Goal: Task Accomplishment & Management: Manage account settings

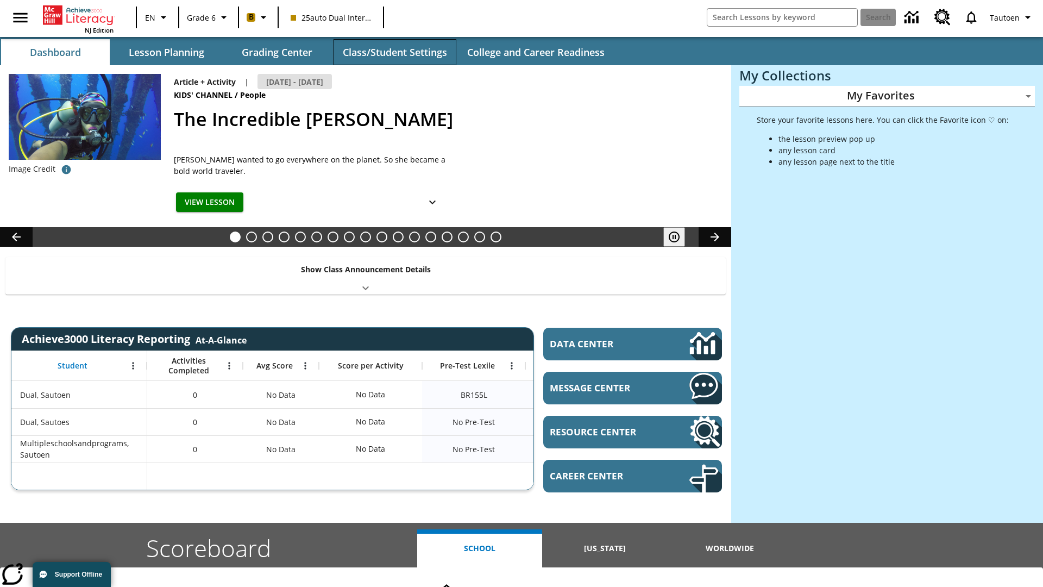
click at [395, 52] on button "Class/Student Settings" at bounding box center [395, 52] width 123 height 26
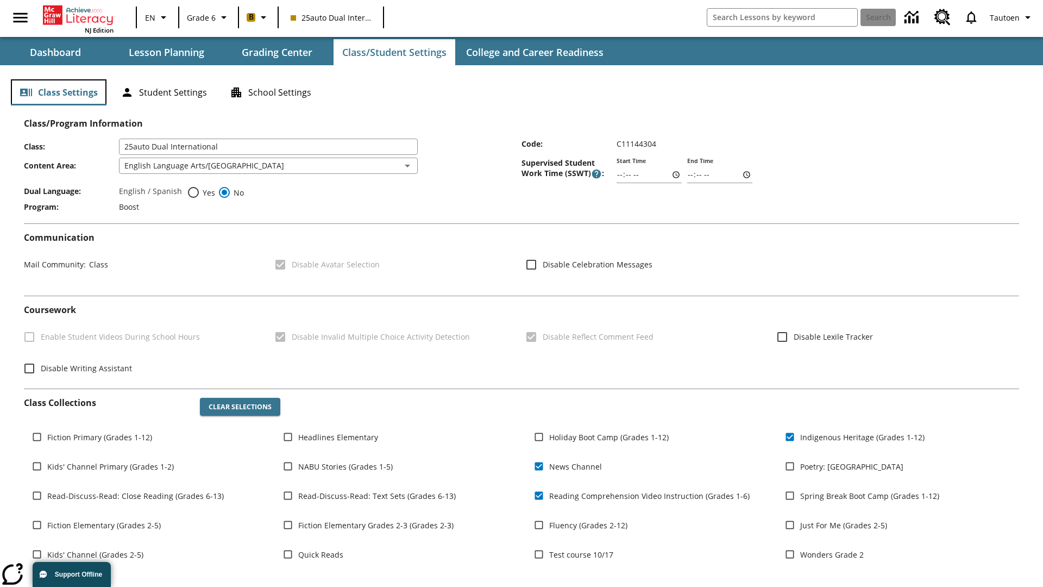
click at [59, 92] on button "Class Settings" at bounding box center [59, 92] width 96 height 26
click at [201, 192] on span "Yes" at bounding box center [207, 192] width 15 height 11
click at [200, 192] on input "Yes" at bounding box center [193, 192] width 13 height 13
radio input "true"
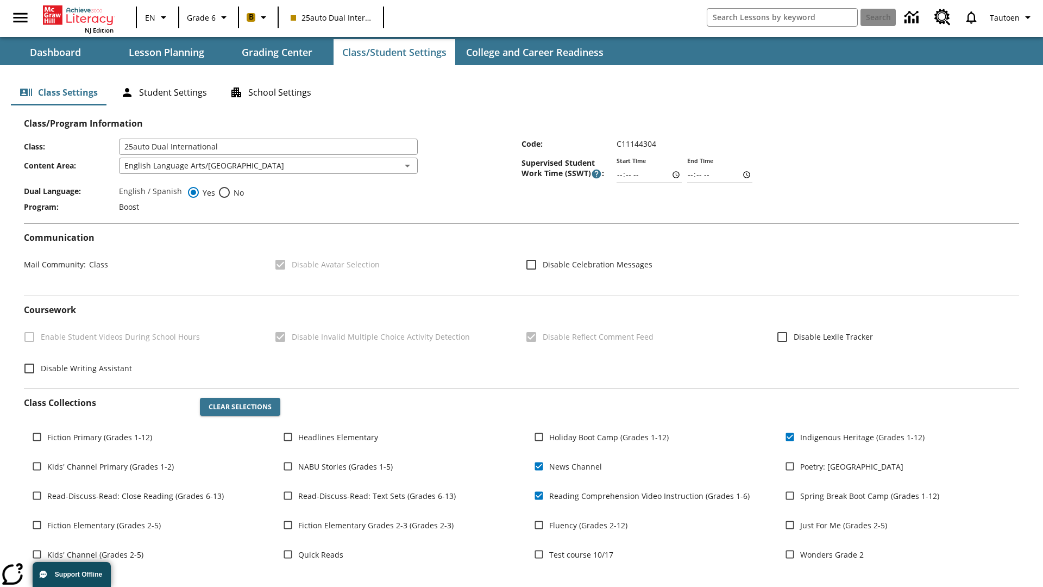
scroll to position [159, 0]
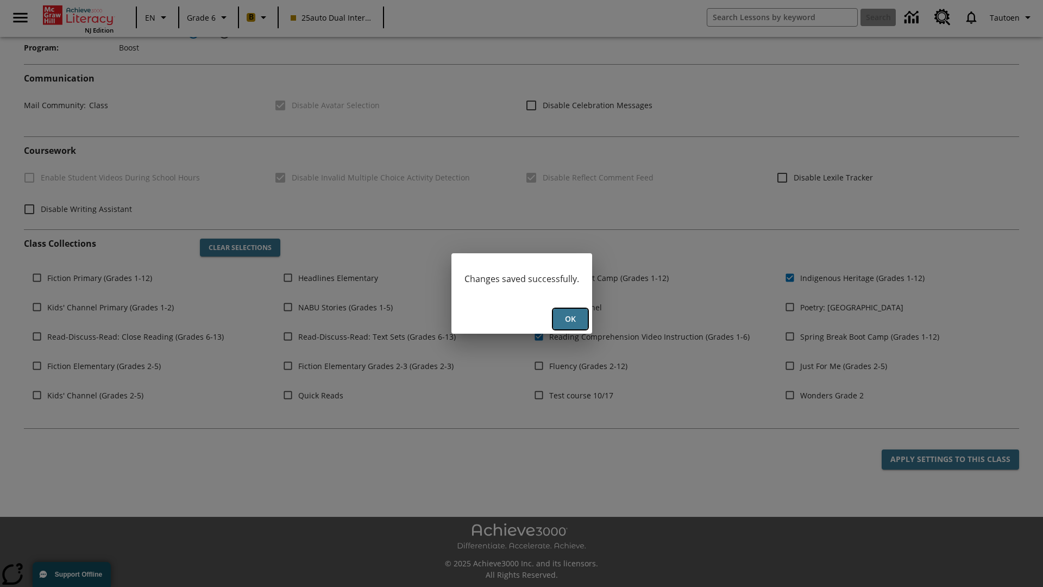
click at [570, 319] on button "Ok" at bounding box center [570, 319] width 35 height 21
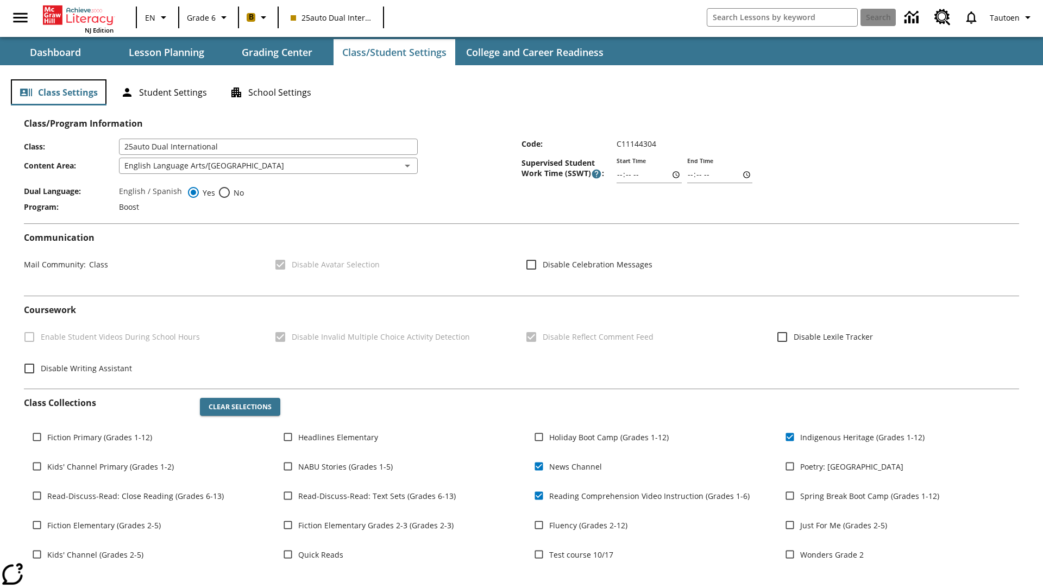
click at [59, 92] on button "Class Settings" at bounding box center [59, 92] width 96 height 26
click at [164, 92] on button "Student Settings" at bounding box center [164, 92] width 104 height 26
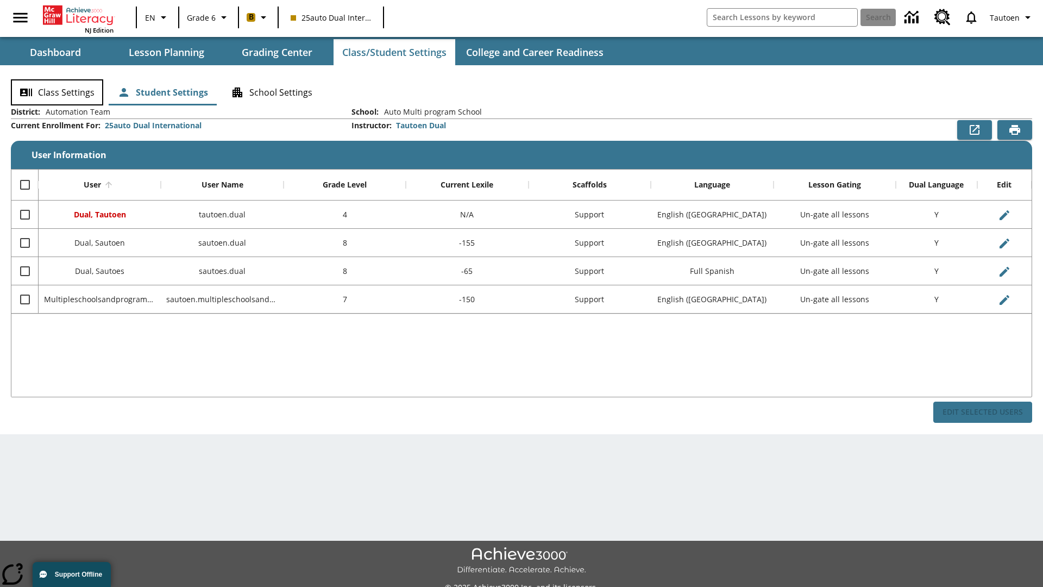
click at [57, 92] on button "Class Settings" at bounding box center [57, 92] width 92 height 26
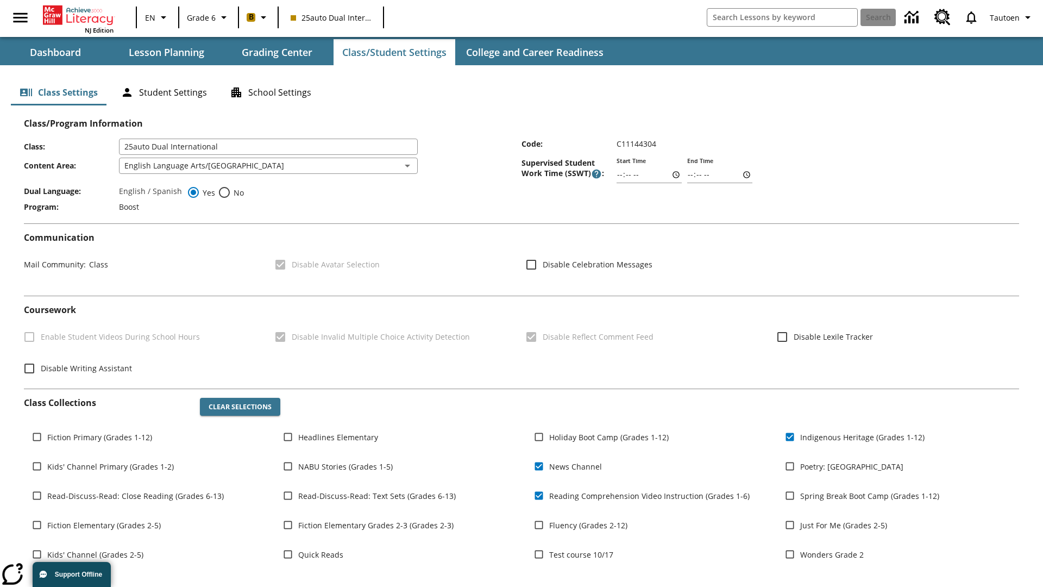
click at [231, 192] on span "No" at bounding box center [237, 192] width 13 height 11
click at [231, 192] on input "No" at bounding box center [224, 192] width 13 height 13
radio input "true"
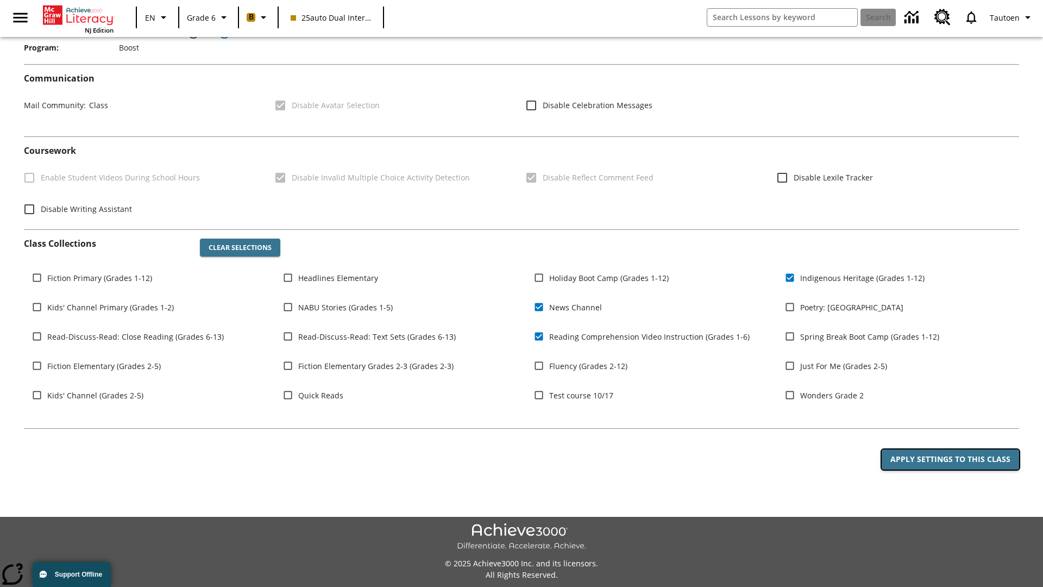
click at [950, 459] on button "Apply Settings to this Class" at bounding box center [950, 459] width 137 height 20
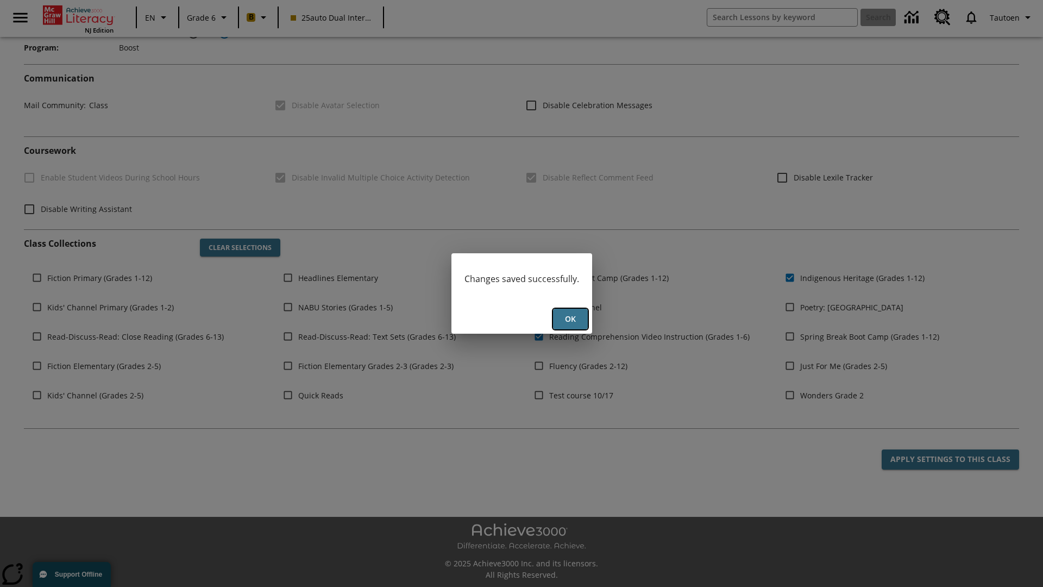
click at [570, 319] on button "Ok" at bounding box center [570, 319] width 35 height 21
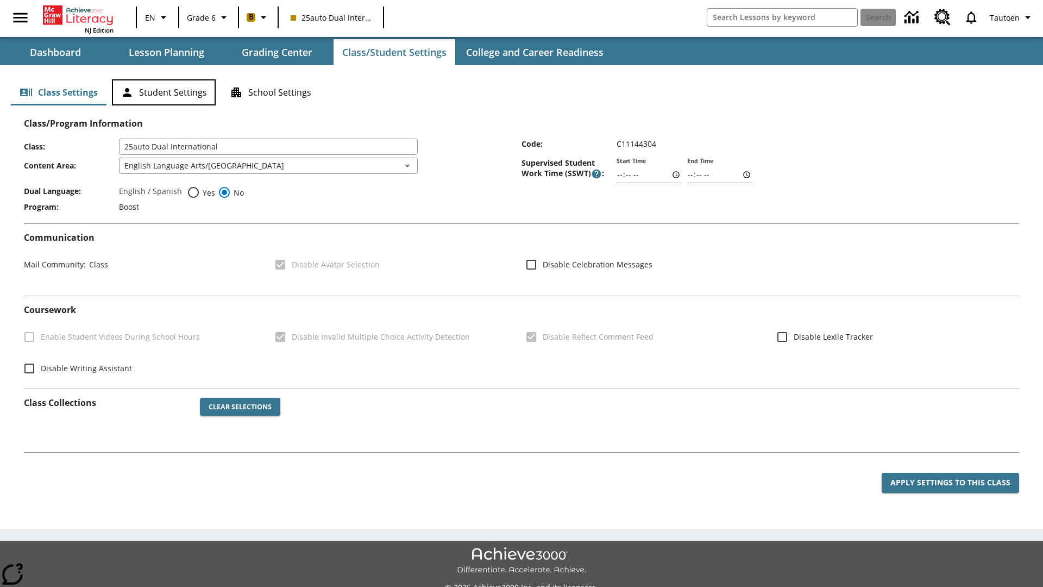
click at [164, 92] on button "Student Settings" at bounding box center [164, 92] width 104 height 26
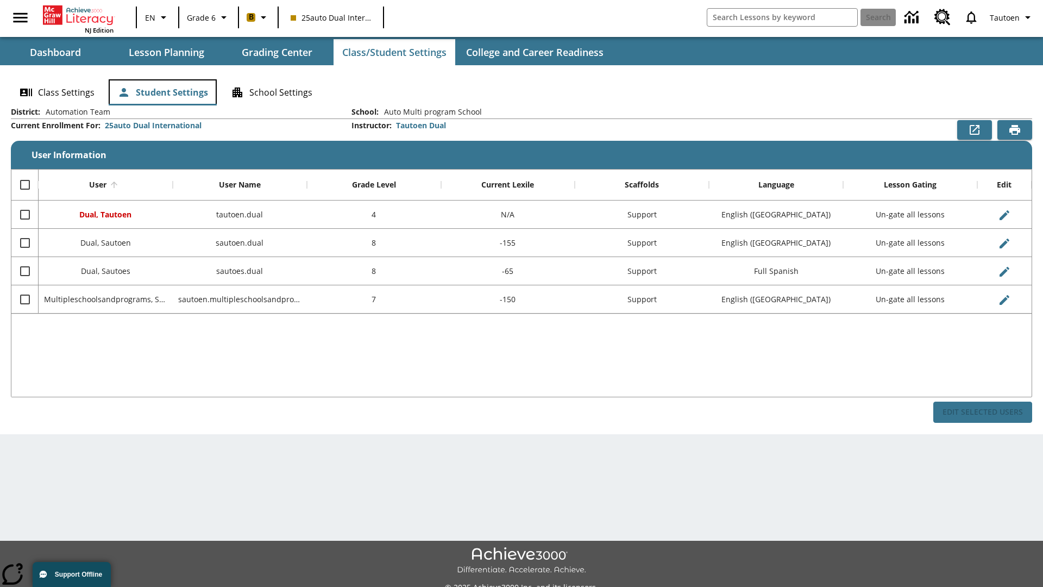
scroll to position [24, 0]
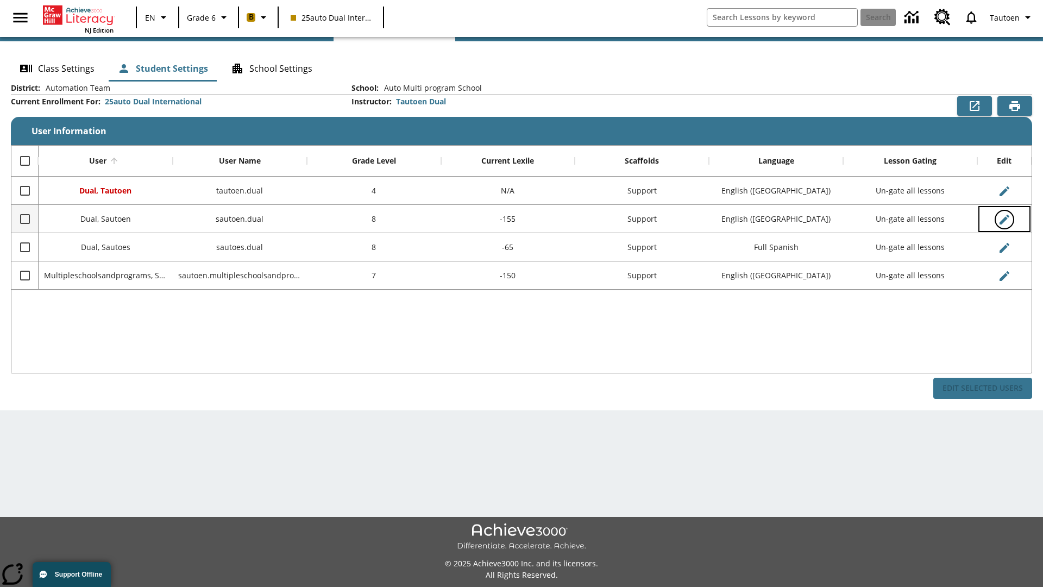
click at [1004, 219] on icon "Edit User" at bounding box center [1005, 220] width 10 height 10
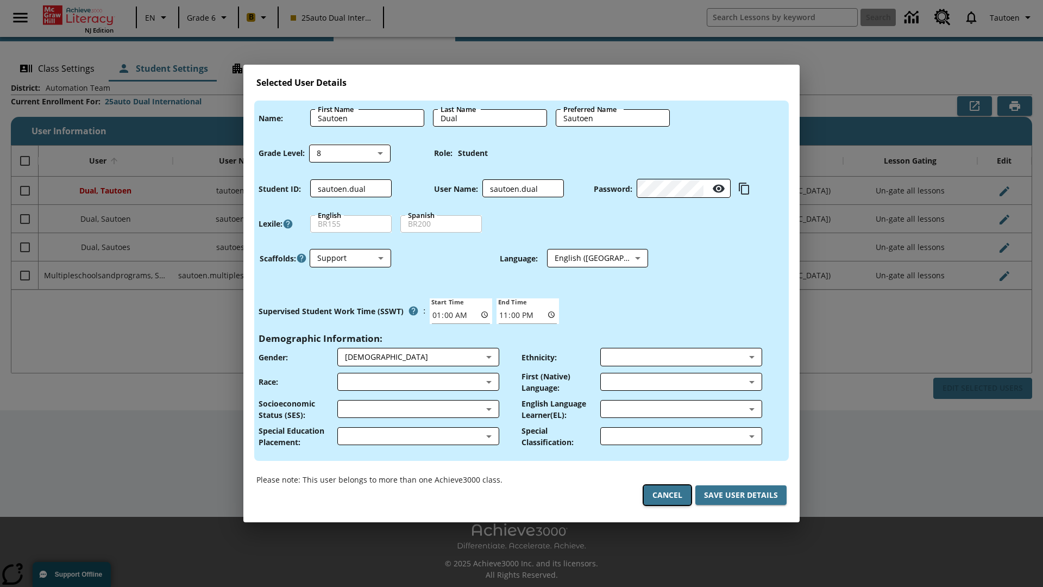
click at [667, 495] on button "Cancel" at bounding box center [667, 495] width 47 height 20
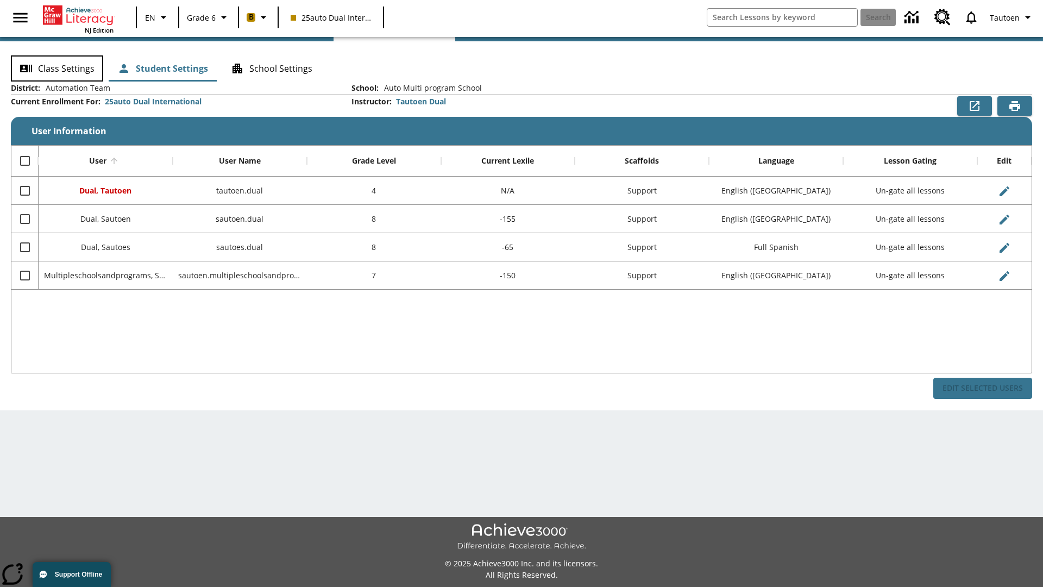
click at [57, 68] on button "Class Settings" at bounding box center [57, 68] width 92 height 26
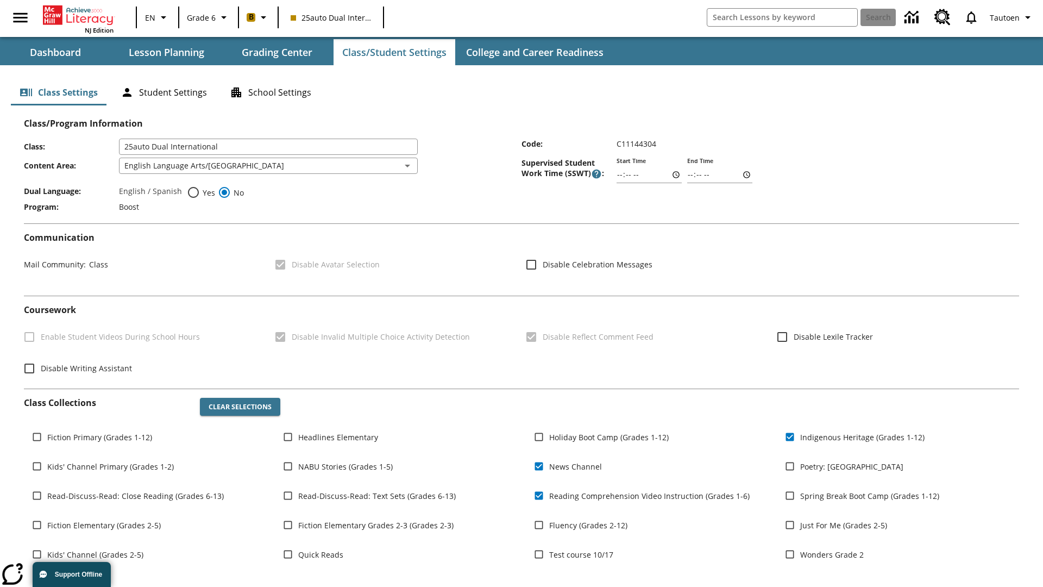
click at [201, 192] on span "Yes" at bounding box center [207, 192] width 15 height 11
click at [200, 192] on input "Yes" at bounding box center [193, 192] width 13 height 13
radio input "true"
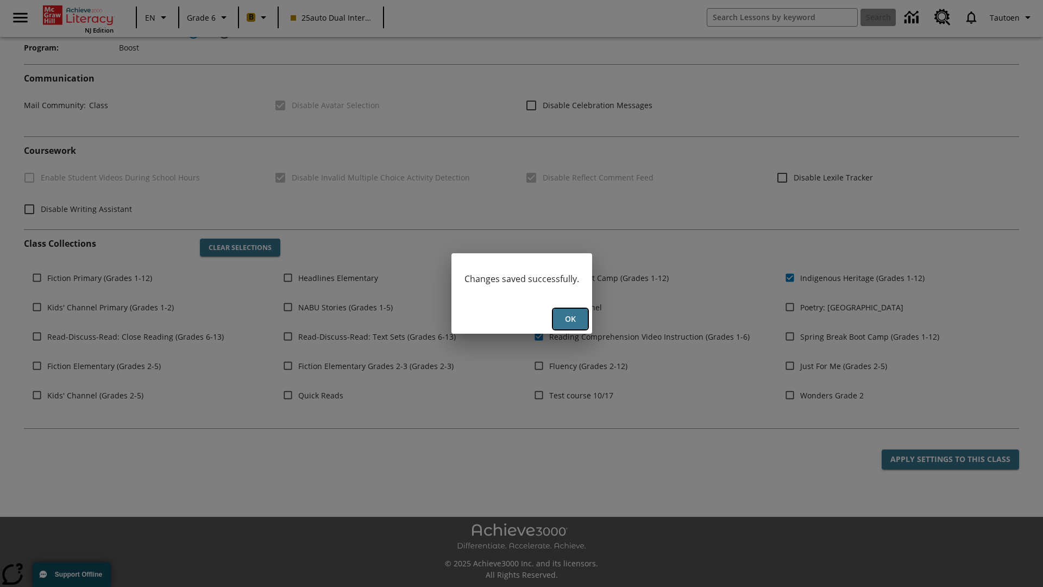
click at [570, 319] on button "Ok" at bounding box center [570, 319] width 35 height 21
